Goal: Information Seeking & Learning: Learn about a topic

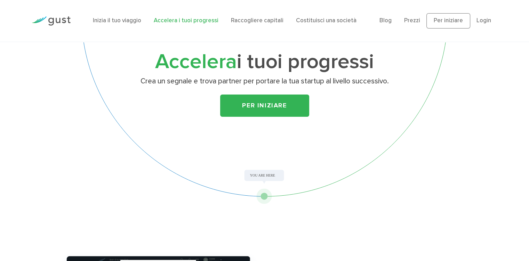
scroll to position [174, 0]
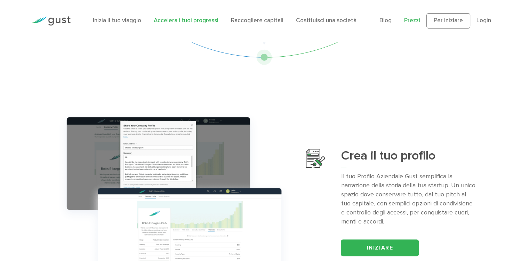
click at [420, 17] on font "Prezzi" at bounding box center [412, 20] width 16 height 7
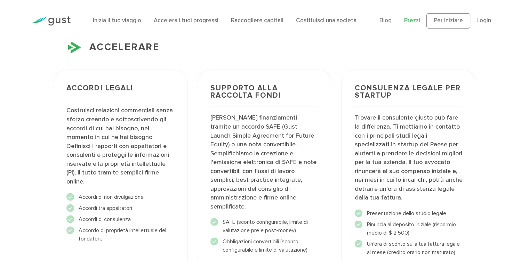
scroll to position [841, 0]
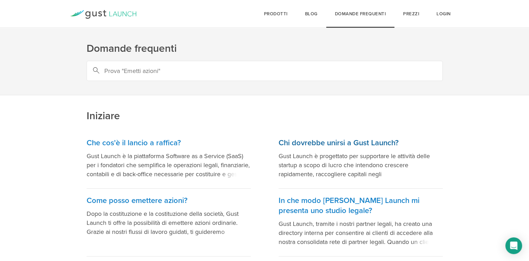
click at [365, 162] on font "Gust Launch è progettato per supportare le attività delle startup a scopo di lu…" at bounding box center [360, 183] width 163 height 62
